Goal: Task Accomplishment & Management: Manage account settings

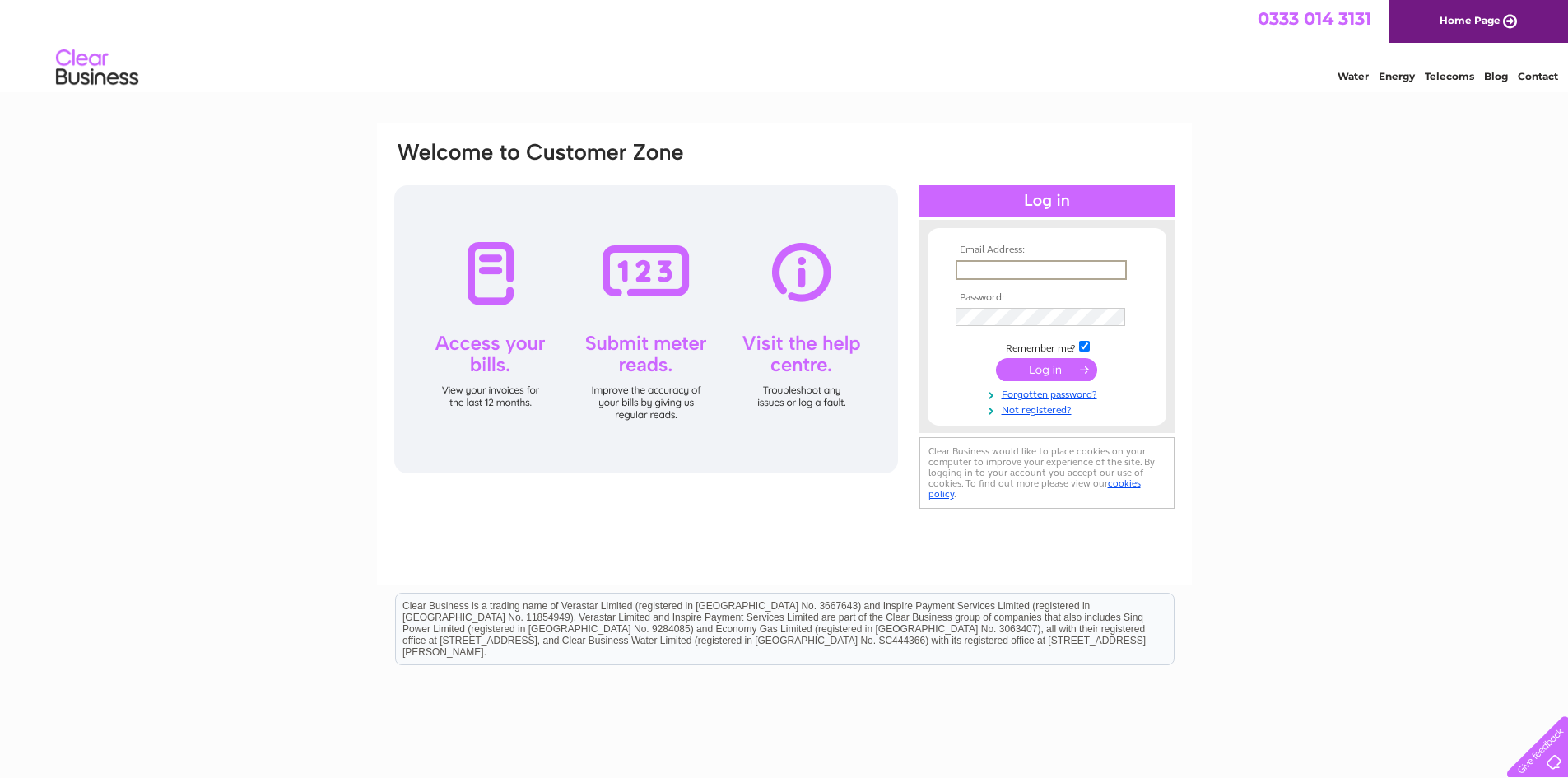
click at [1003, 272] on input "text" at bounding box center [1041, 270] width 171 height 20
type input "[EMAIL_ADDRESS][DOMAIN_NAME]"
click at [967, 303] on td at bounding box center [1047, 315] width 191 height 26
click at [1017, 374] on input "submit" at bounding box center [1046, 370] width 101 height 23
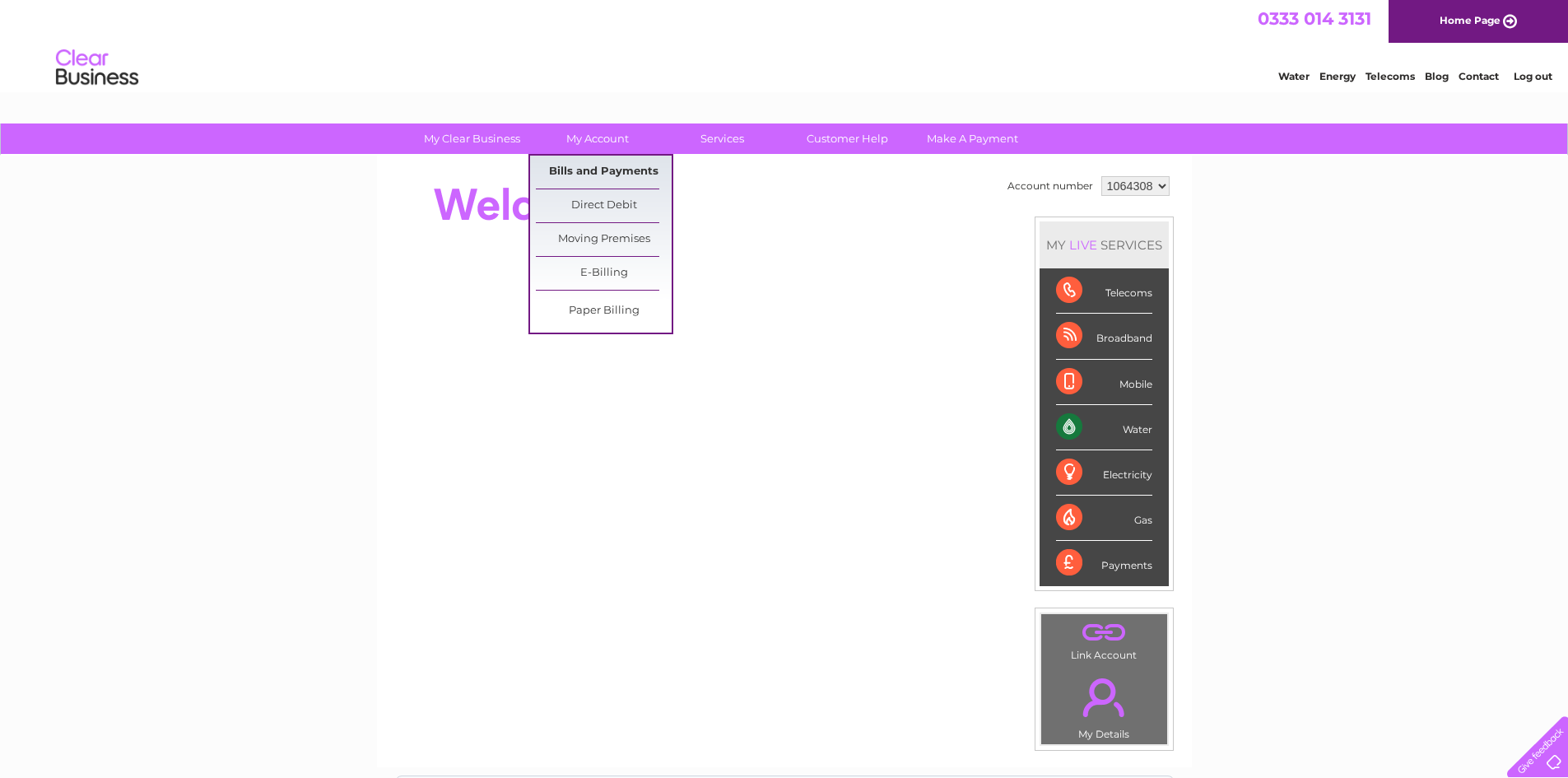
click at [583, 176] on link "Bills and Payments" at bounding box center [603, 172] width 136 height 33
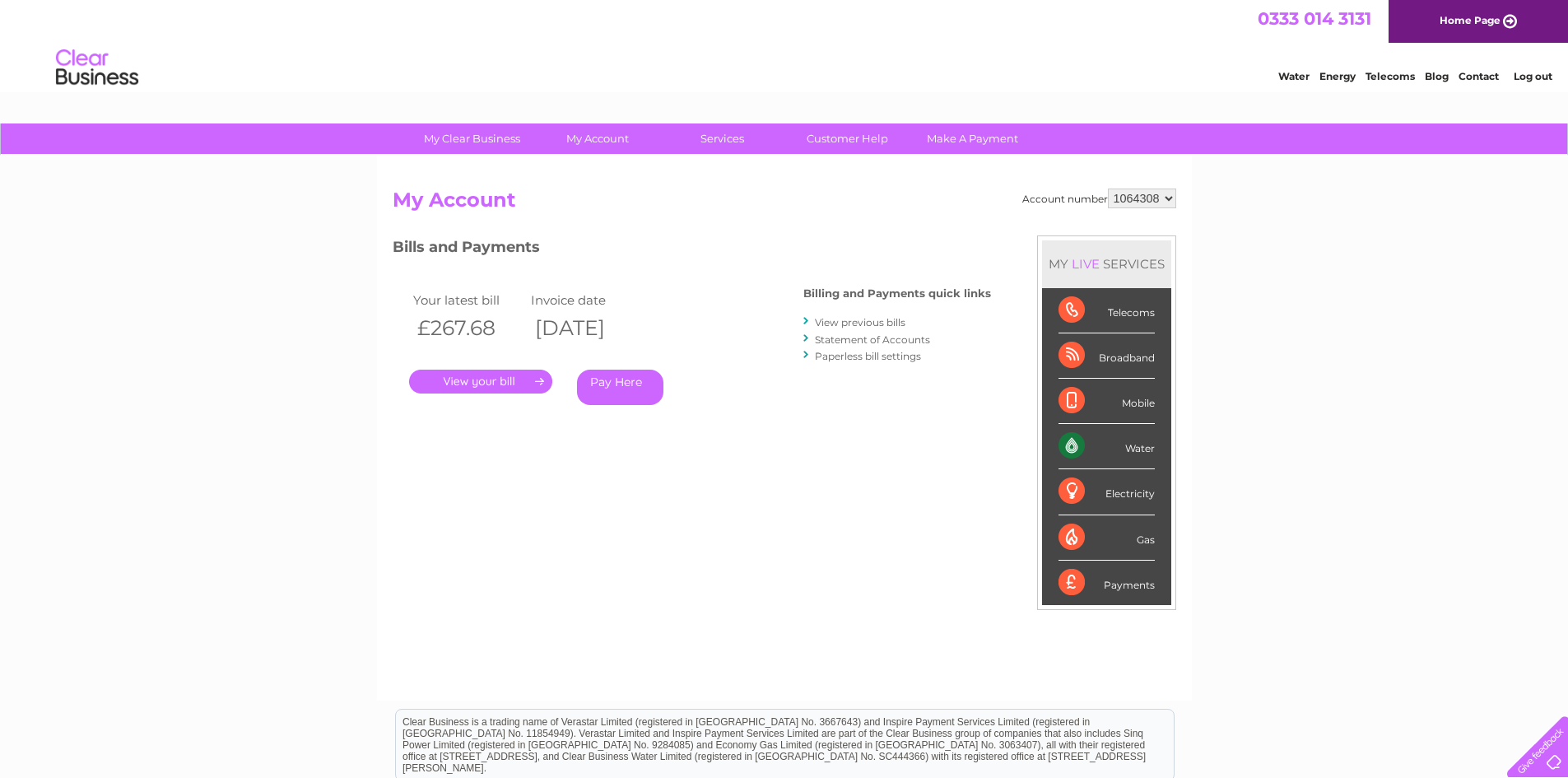
click at [516, 380] on link "." at bounding box center [480, 381] width 143 height 24
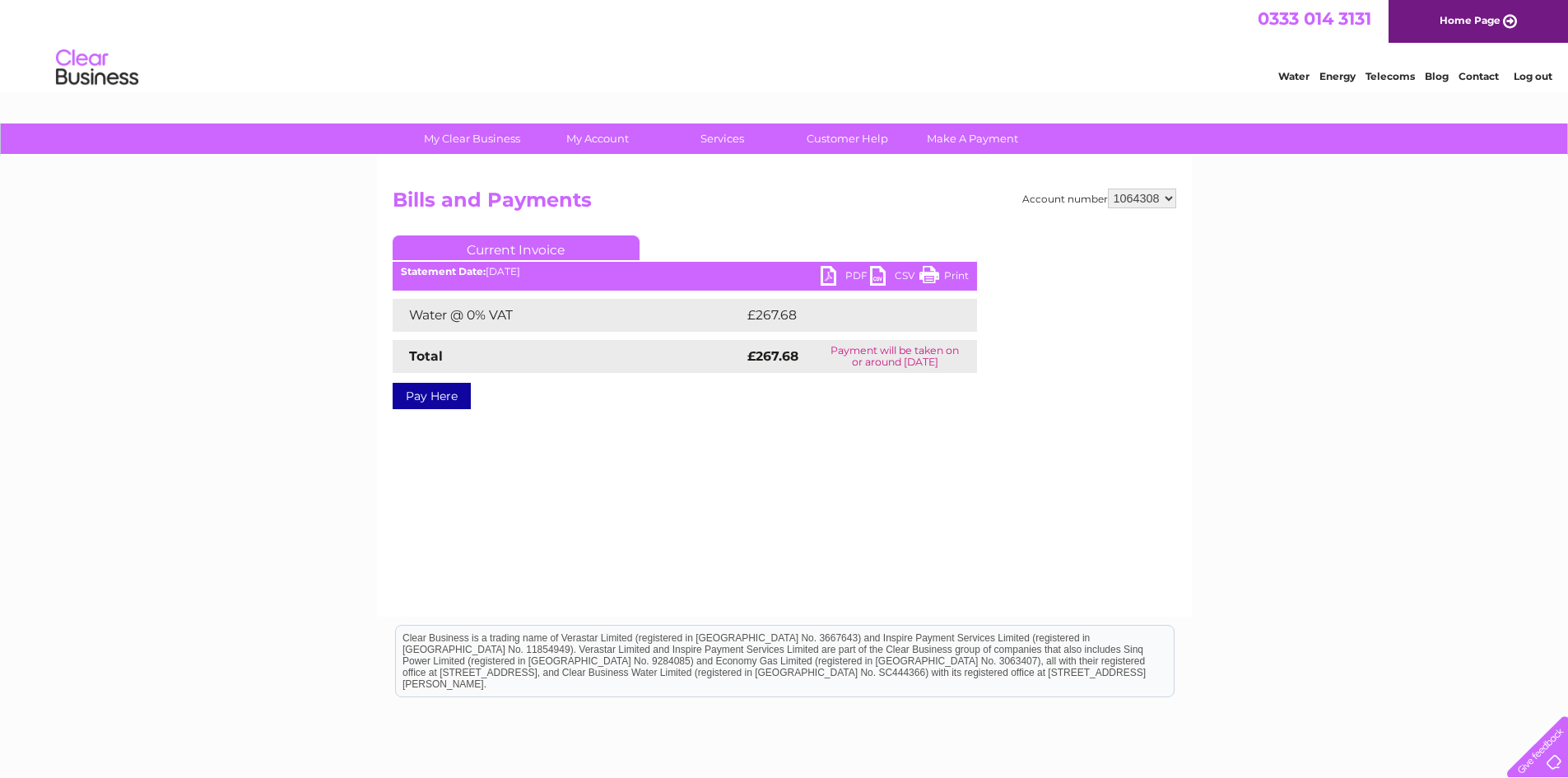
click at [842, 276] on link "PDF" at bounding box center [844, 277] width 50 height 24
click at [1525, 77] on link "Log out" at bounding box center [1532, 77] width 39 height 13
